Goal: Task Accomplishment & Management: Complete application form

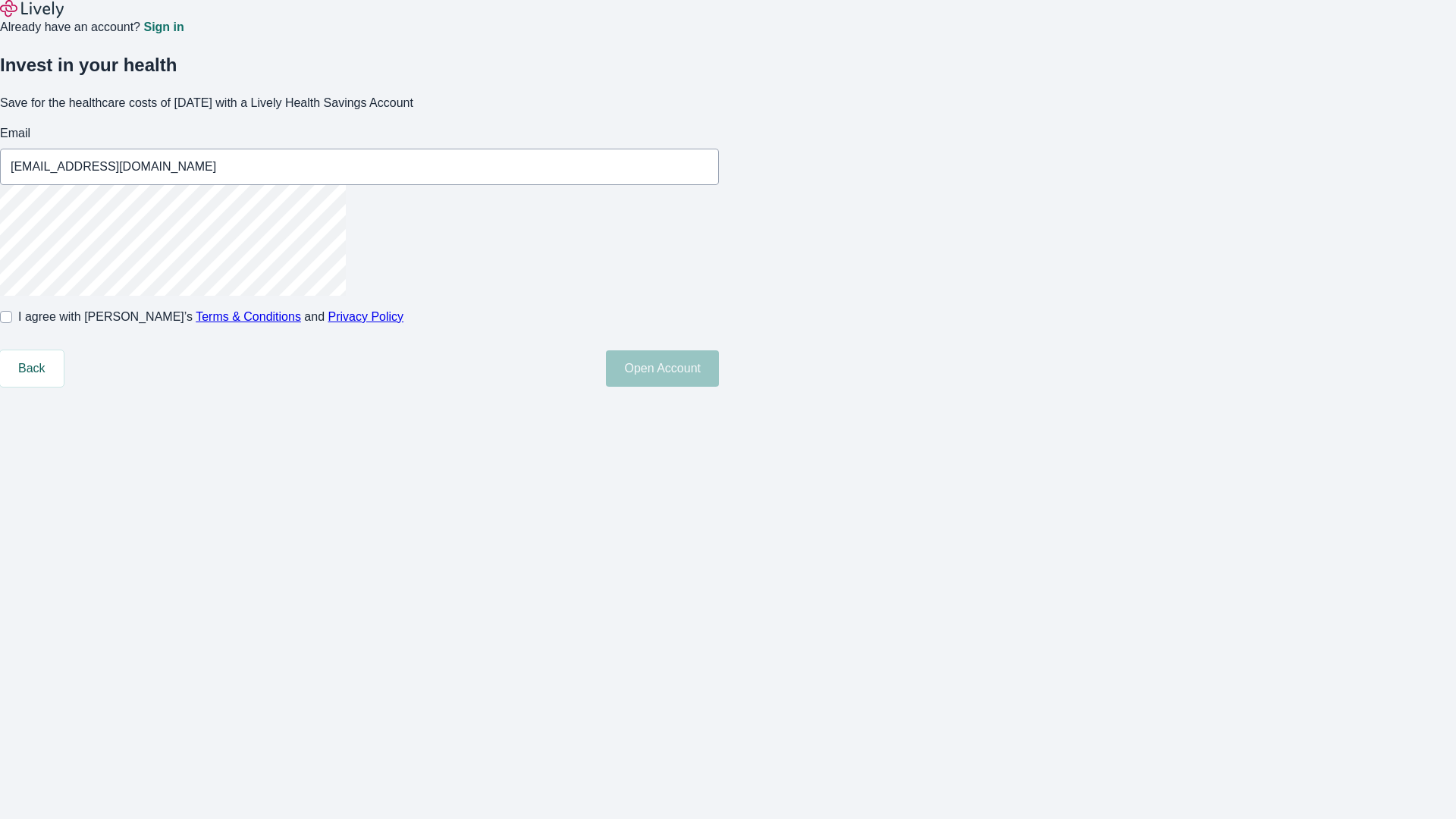
click at [12, 323] on input "I agree with Lively’s Terms & Conditions and Privacy Policy" at bounding box center [6, 317] width 12 height 12
checkbox input "true"
click at [719, 387] on button "Open Account" at bounding box center [662, 368] width 113 height 37
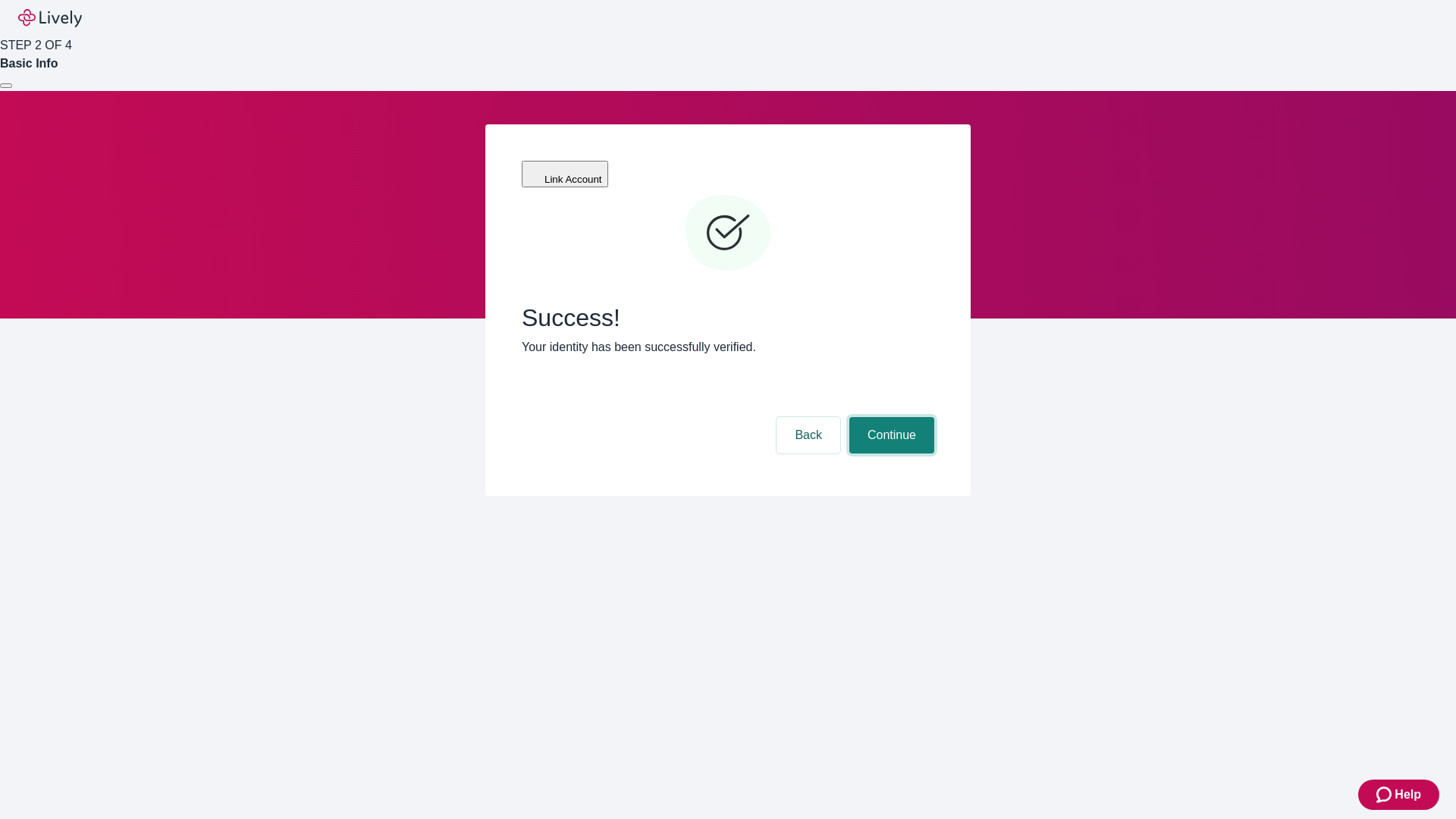
click at [890, 417] on button "Continue" at bounding box center [892, 436] width 85 height 37
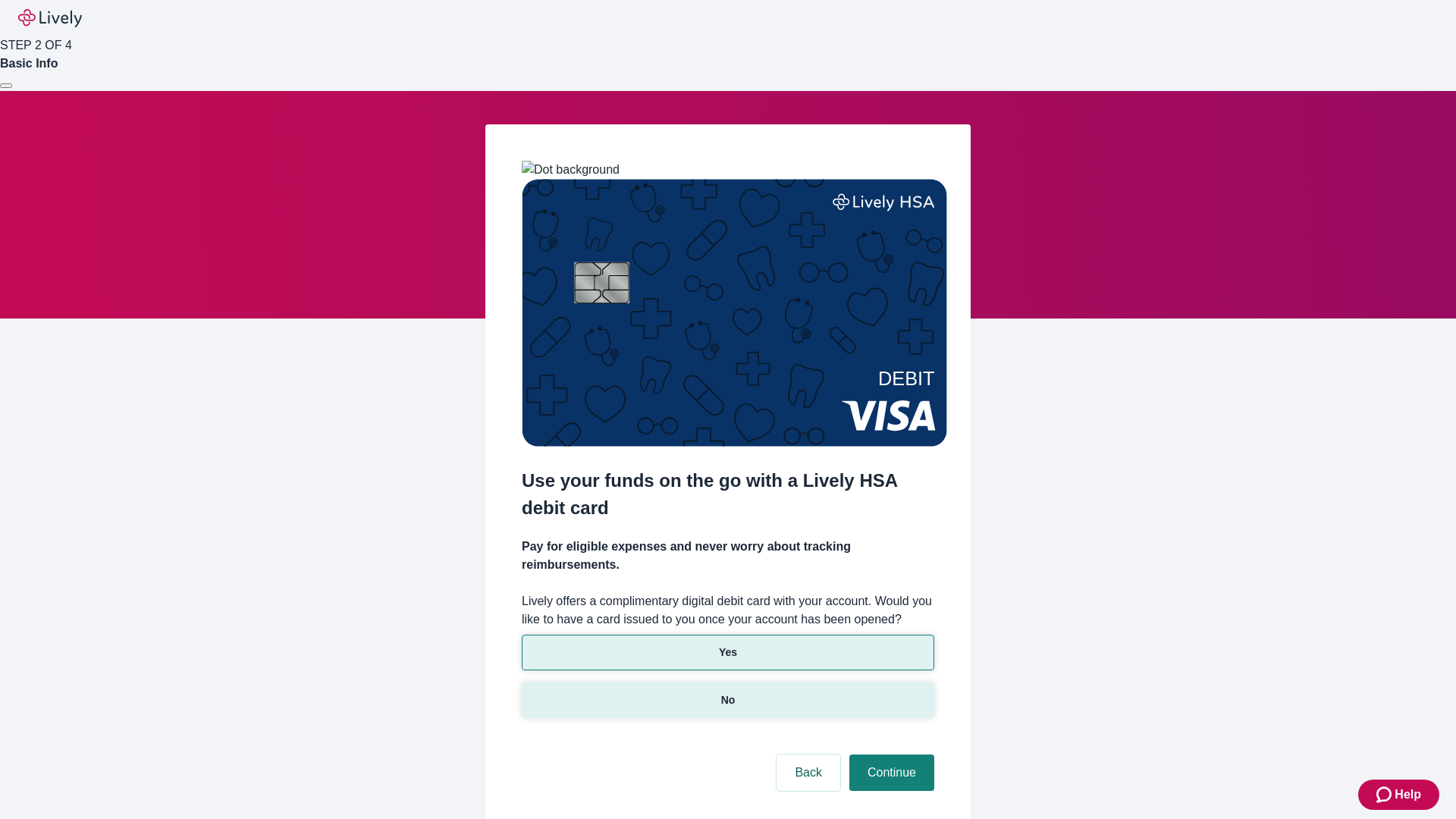
click at [727, 692] on p "No" at bounding box center [728, 700] width 14 height 16
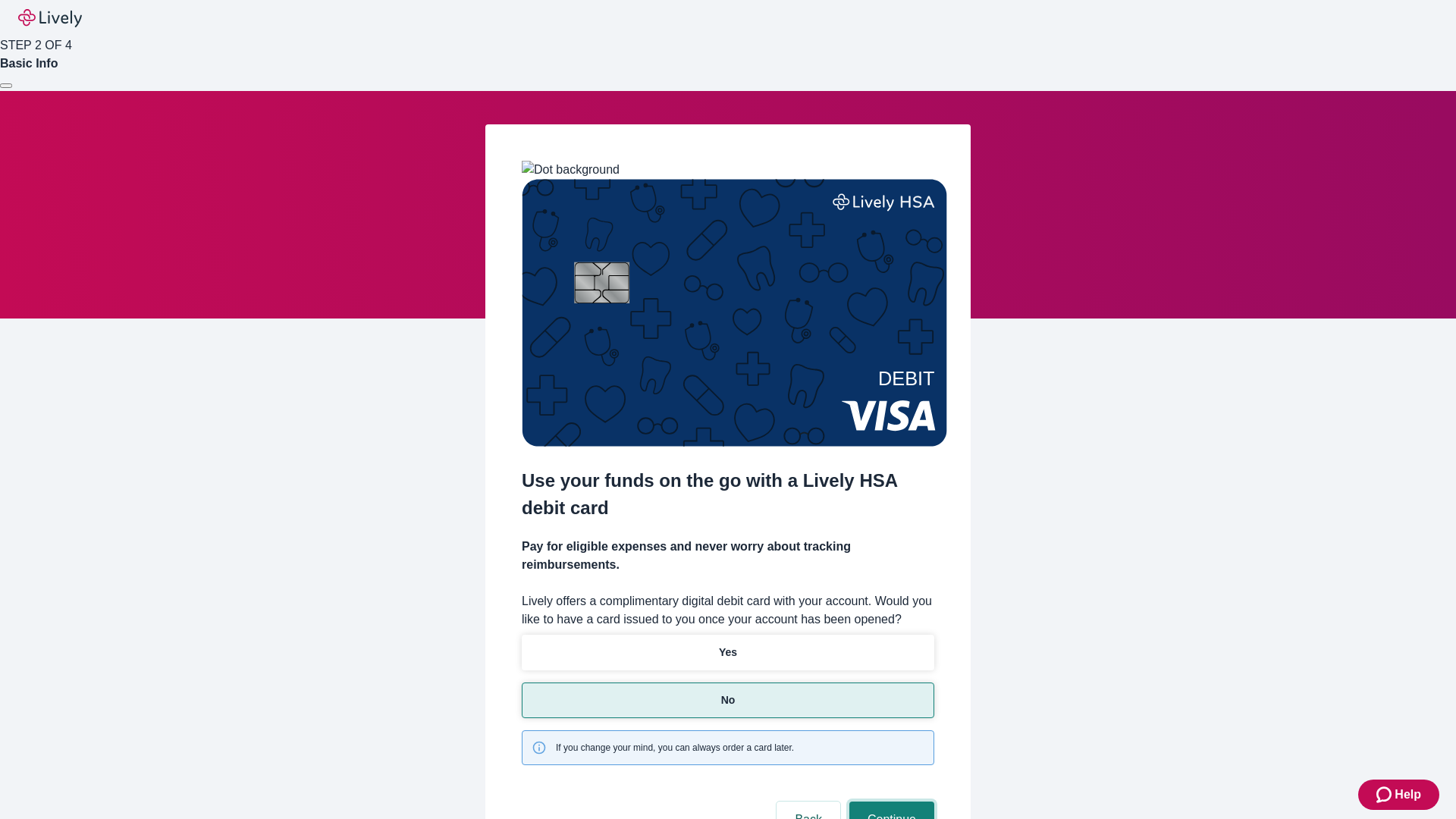
click at [890, 802] on button "Continue" at bounding box center [892, 820] width 85 height 37
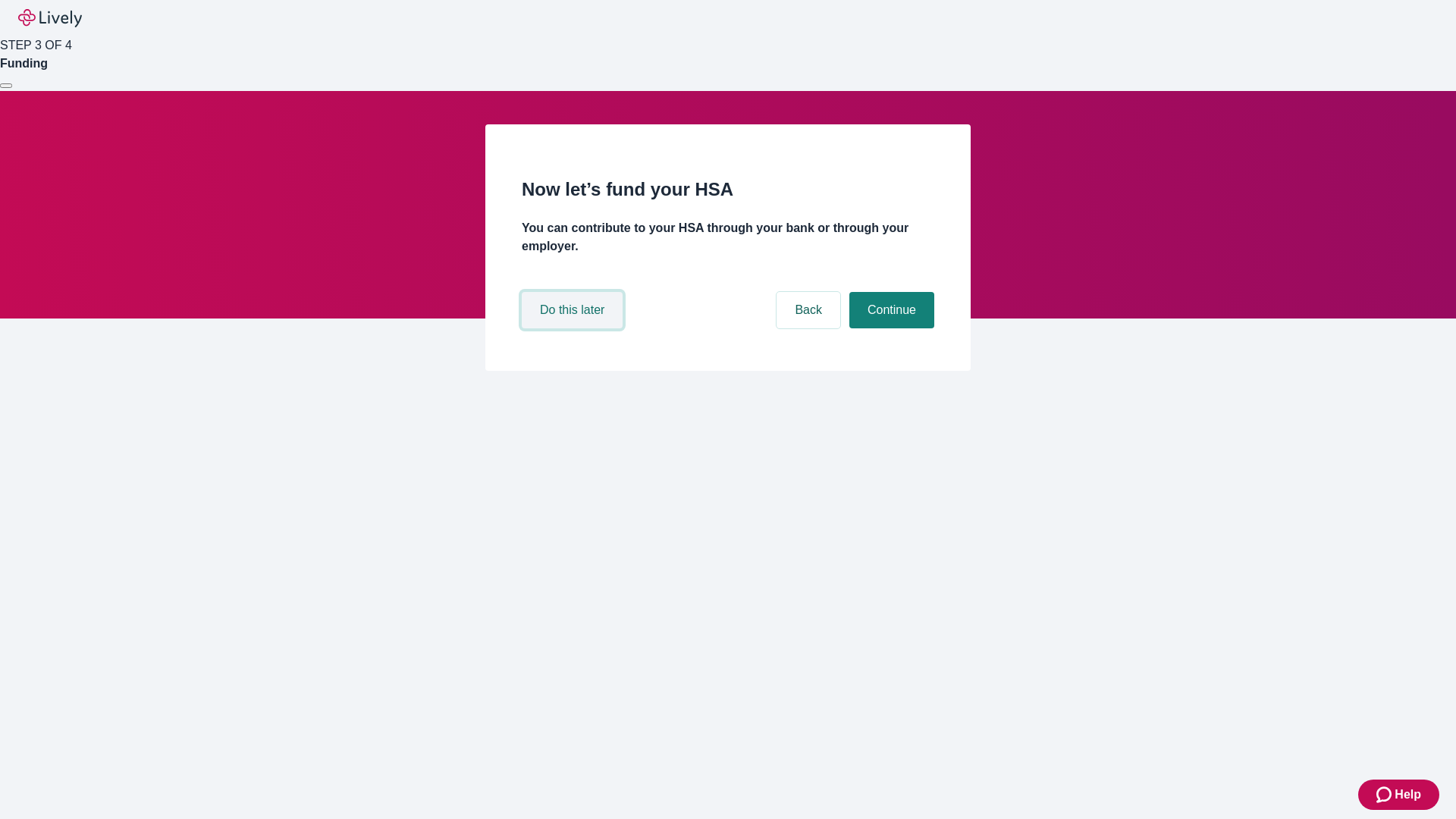
click at [574, 329] on button "Do this later" at bounding box center [573, 310] width 101 height 37
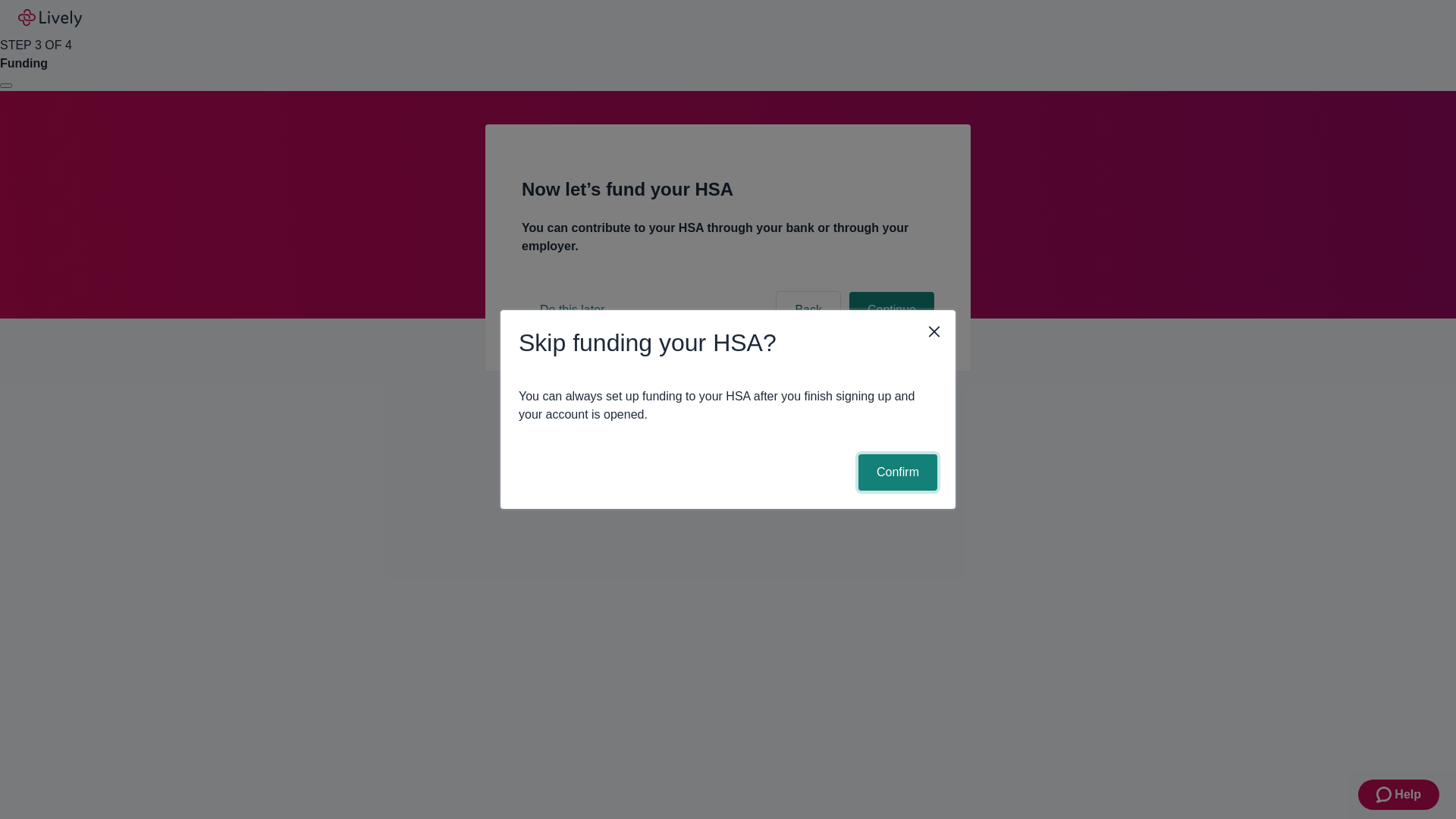
click at [896, 472] on button "Confirm" at bounding box center [897, 472] width 79 height 37
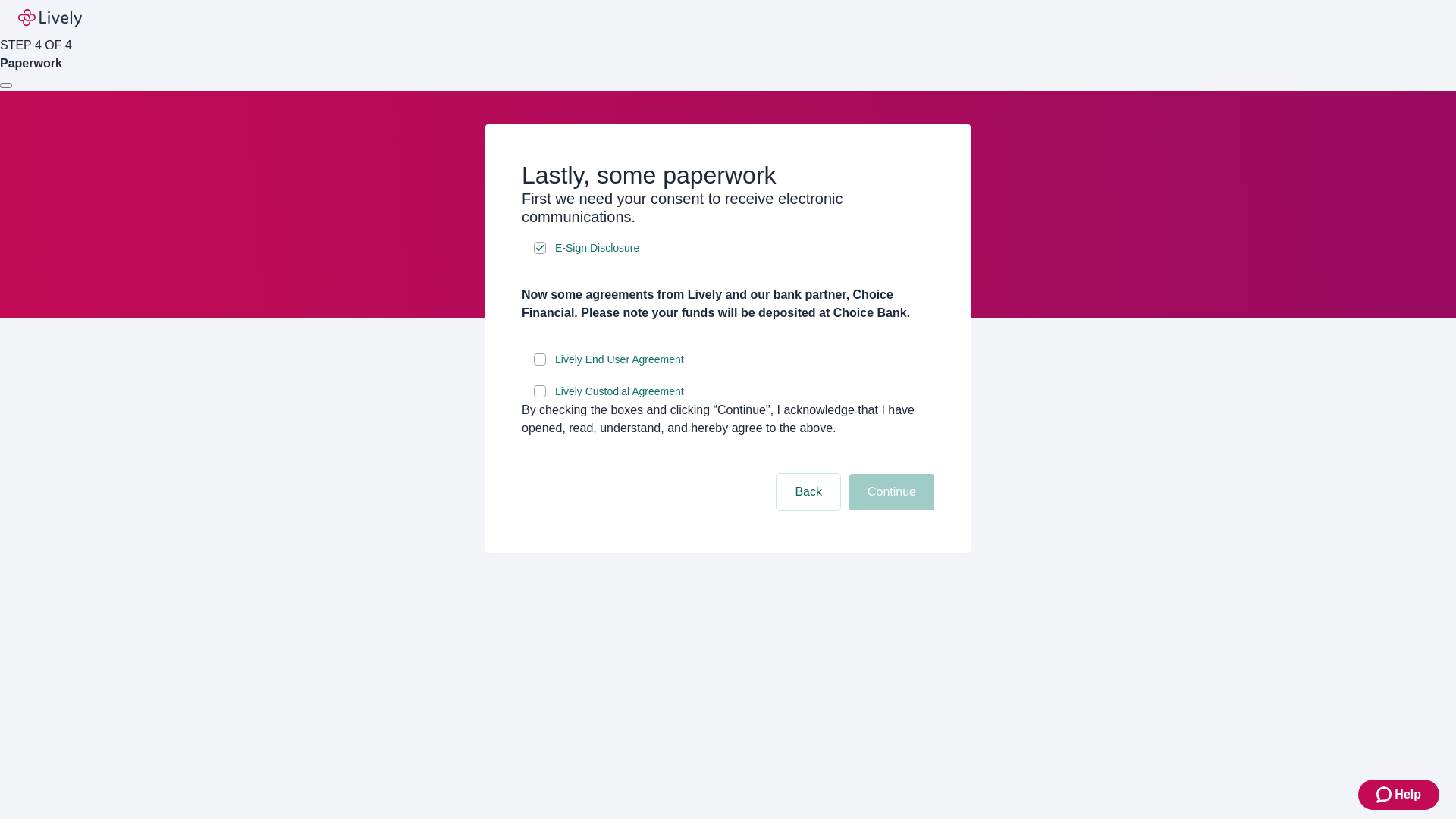
click at [540, 365] on input "Lively End User Agreement" at bounding box center [540, 359] width 12 height 12
checkbox input "true"
click at [540, 397] on input "Lively Custodial Agreement" at bounding box center [540, 391] width 12 height 12
checkbox input "true"
click at [890, 510] on button "Continue" at bounding box center [892, 492] width 85 height 37
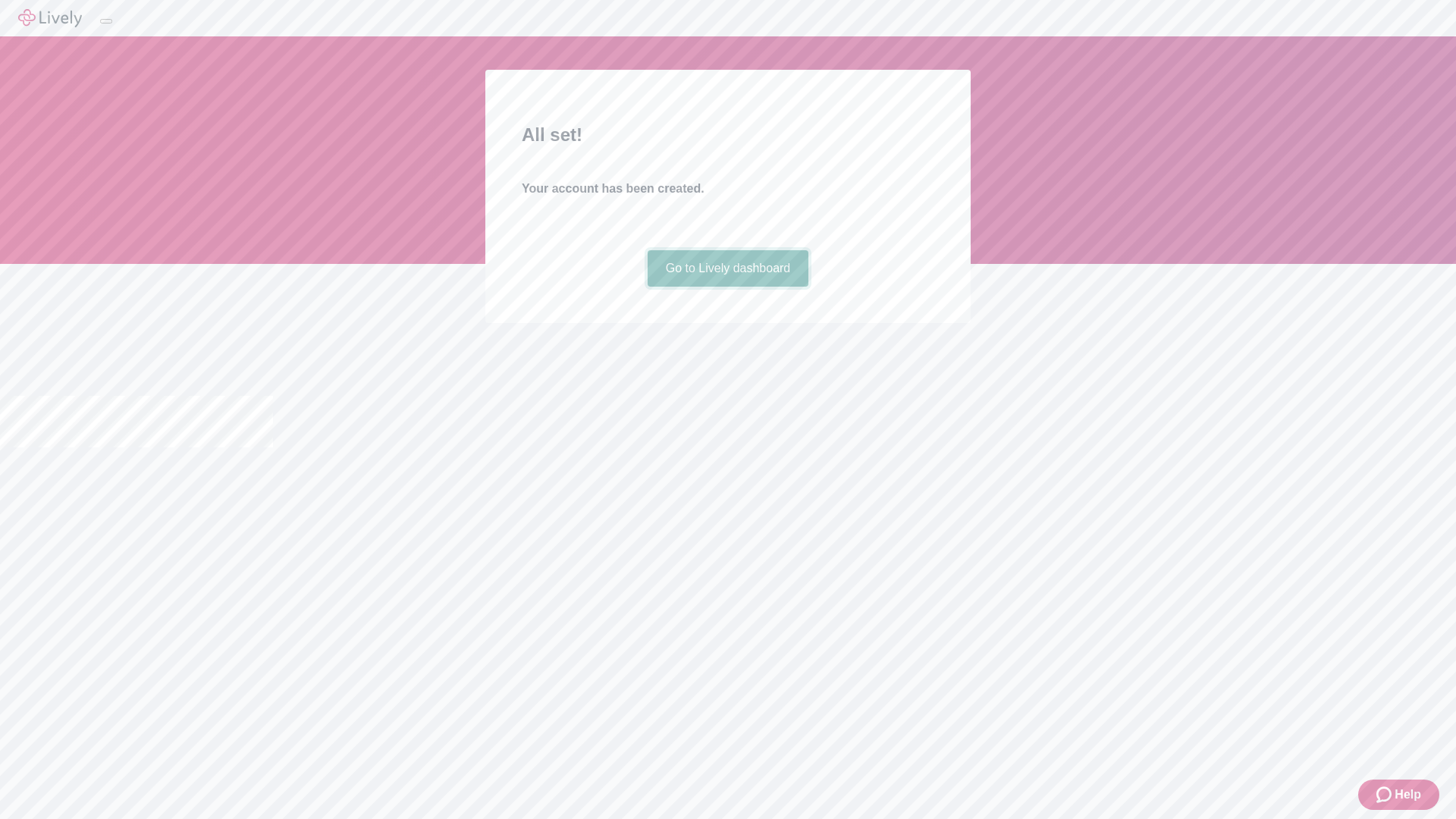
click at [727, 286] on link "Go to Lively dashboard" at bounding box center [728, 269] width 162 height 37
